Goal: Task Accomplishment & Management: Use online tool/utility

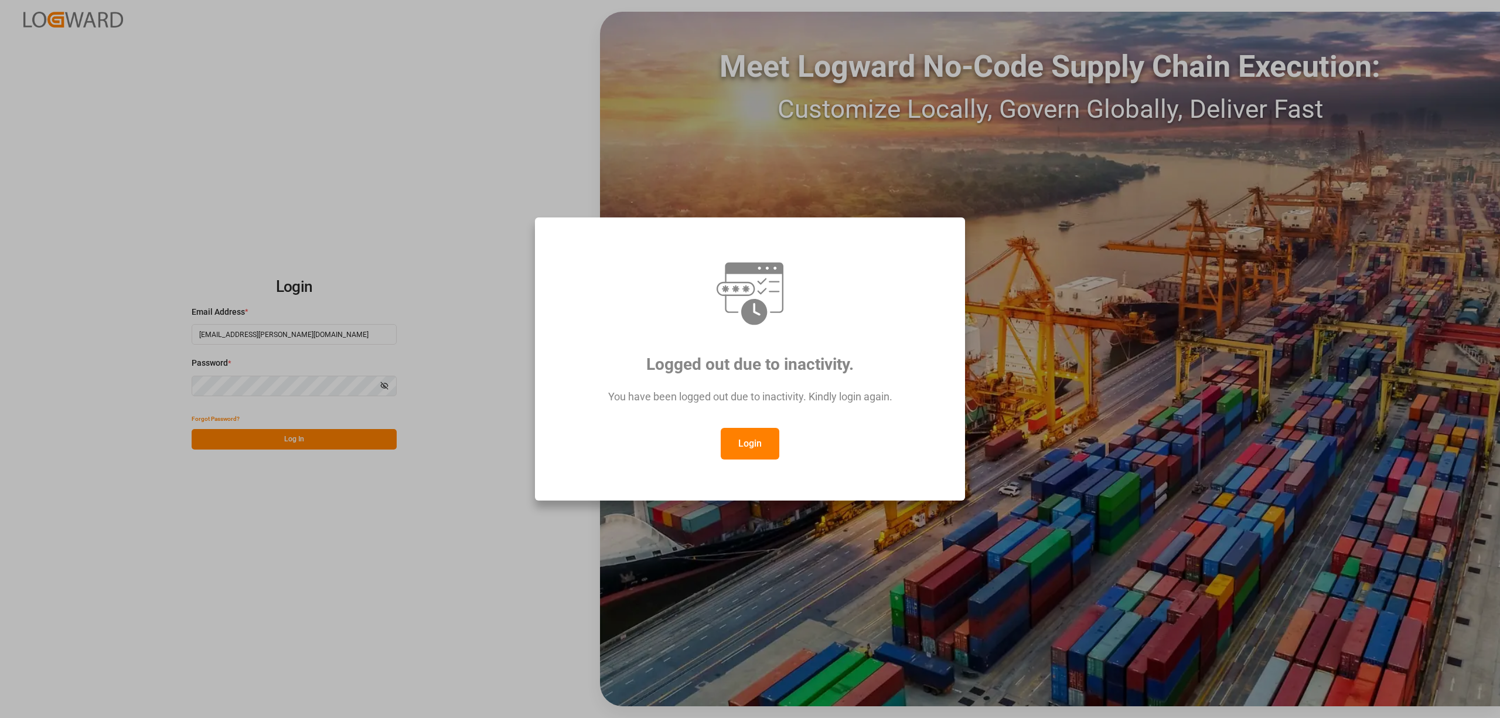
click at [736, 456] on button "Login" at bounding box center [750, 444] width 59 height 32
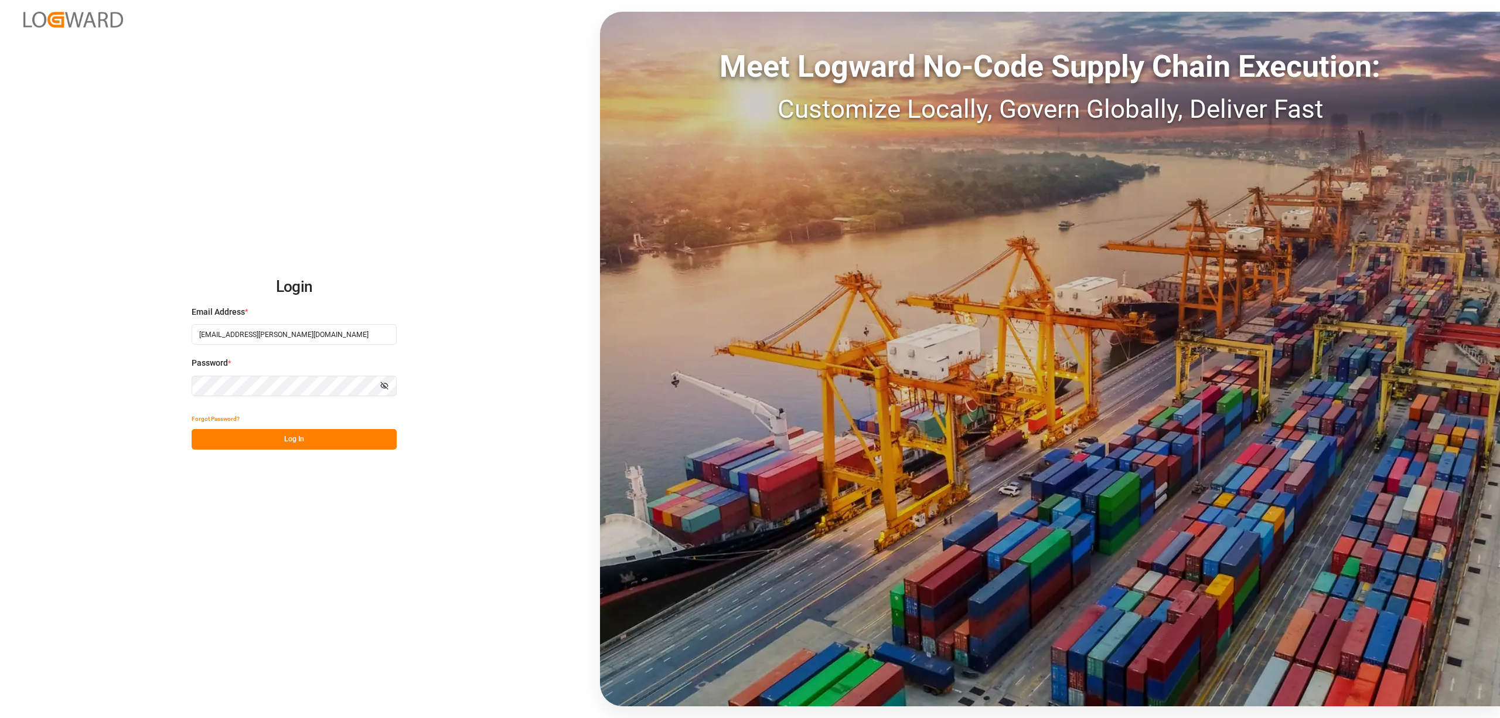
click at [743, 446] on div "Meet Logward No-Code Supply Chain Execution: Customize Locally, Govern Globally…" at bounding box center [1050, 359] width 900 height 694
click at [320, 443] on button "Log In" at bounding box center [294, 439] width 205 height 21
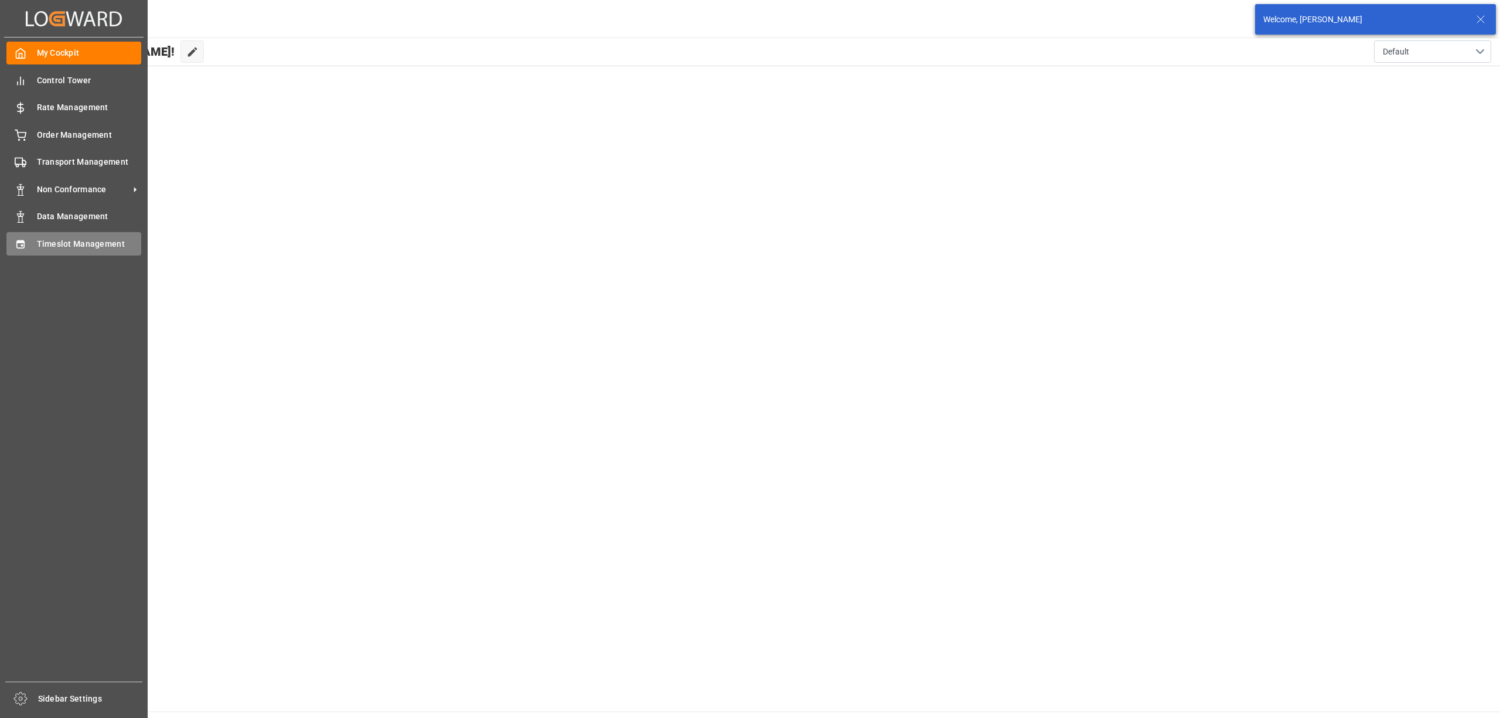
click at [19, 240] on icon at bounding box center [20, 244] width 8 height 8
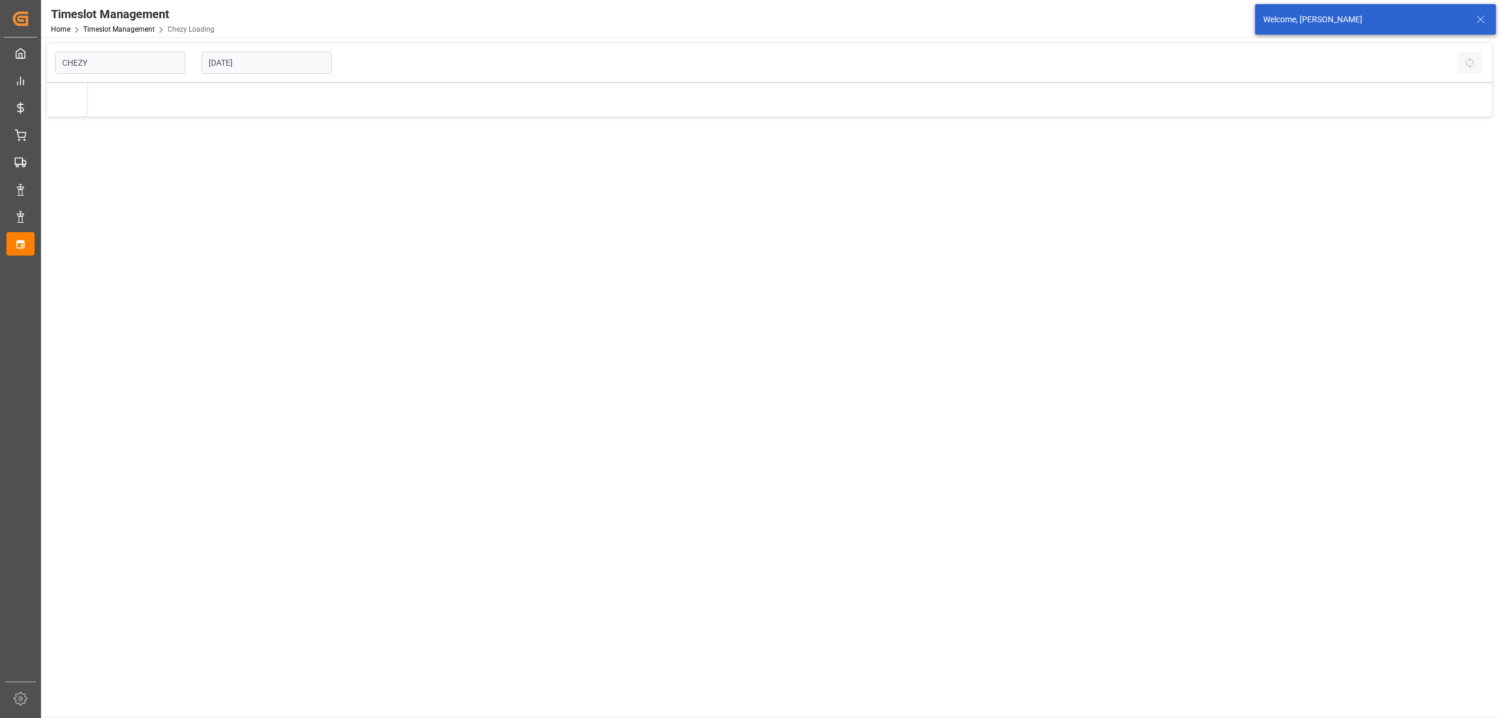
type input "Chezy Loading"
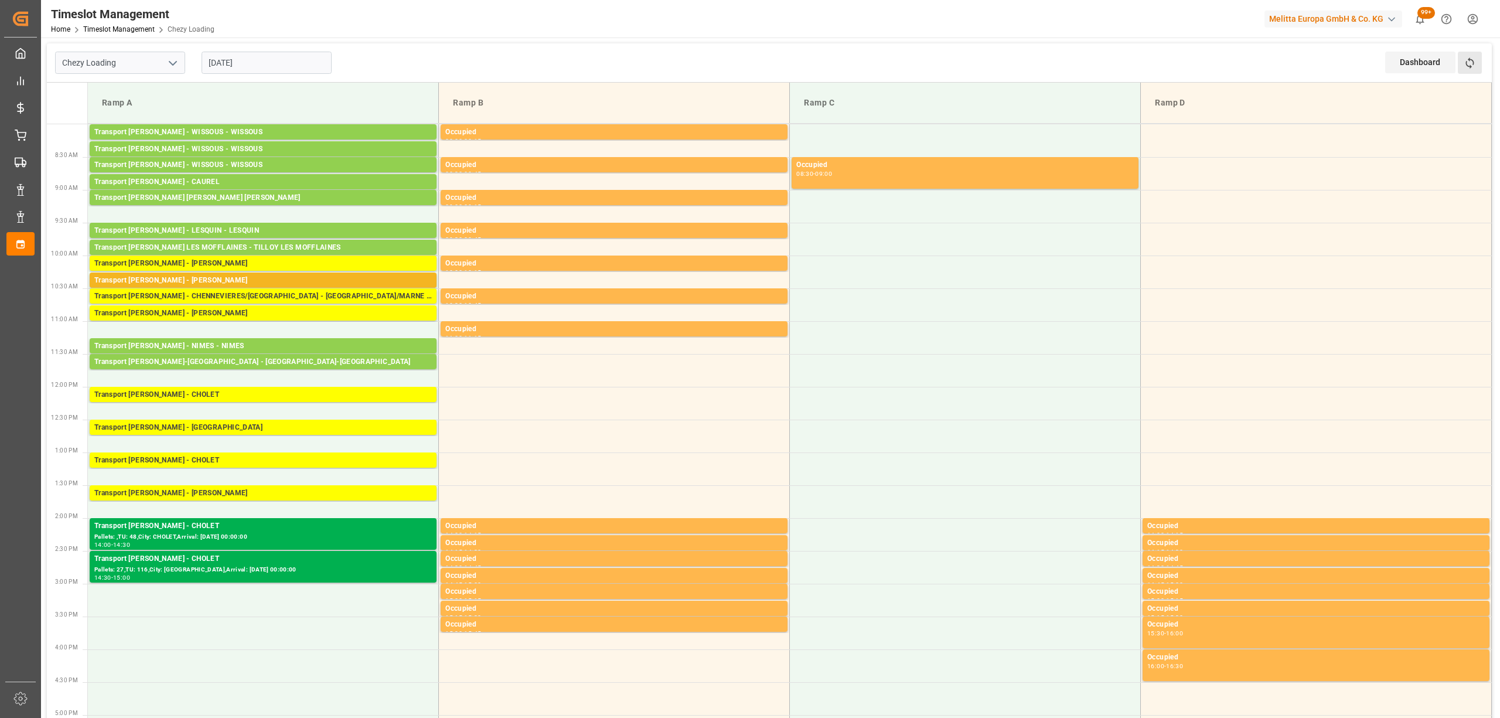
click at [1466, 55] on button "Refresh Time Slots" at bounding box center [1469, 63] width 24 height 22
click at [1472, 57] on icon at bounding box center [1469, 63] width 12 height 12
